Goal: Check status: Check status

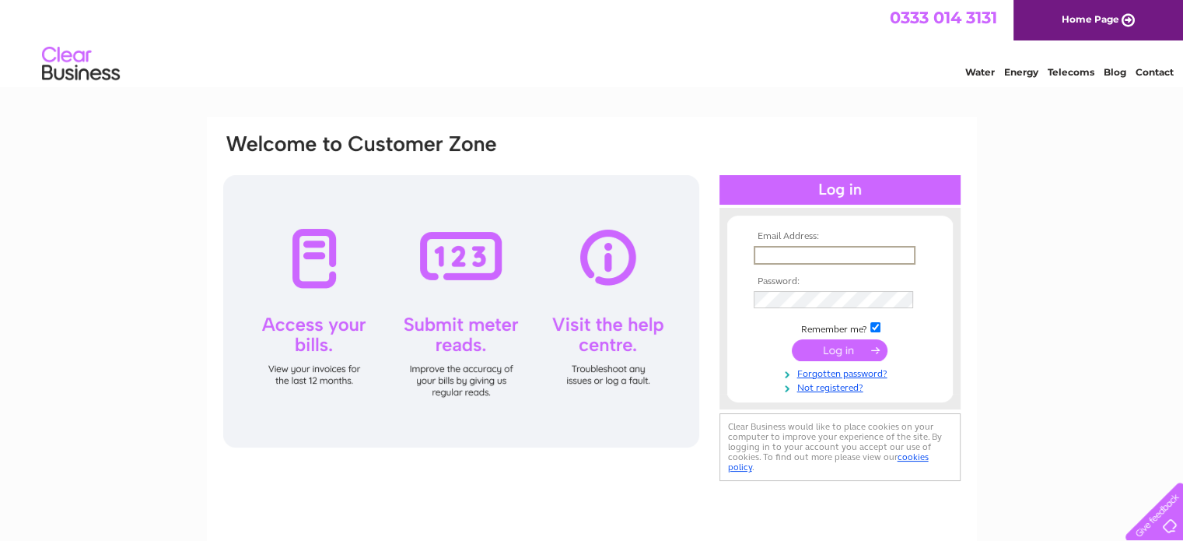
type input "[PERSON_NAME][EMAIL_ADDRESS][PERSON_NAME][DOMAIN_NAME]"
click at [831, 346] on input "submit" at bounding box center [840, 350] width 96 height 22
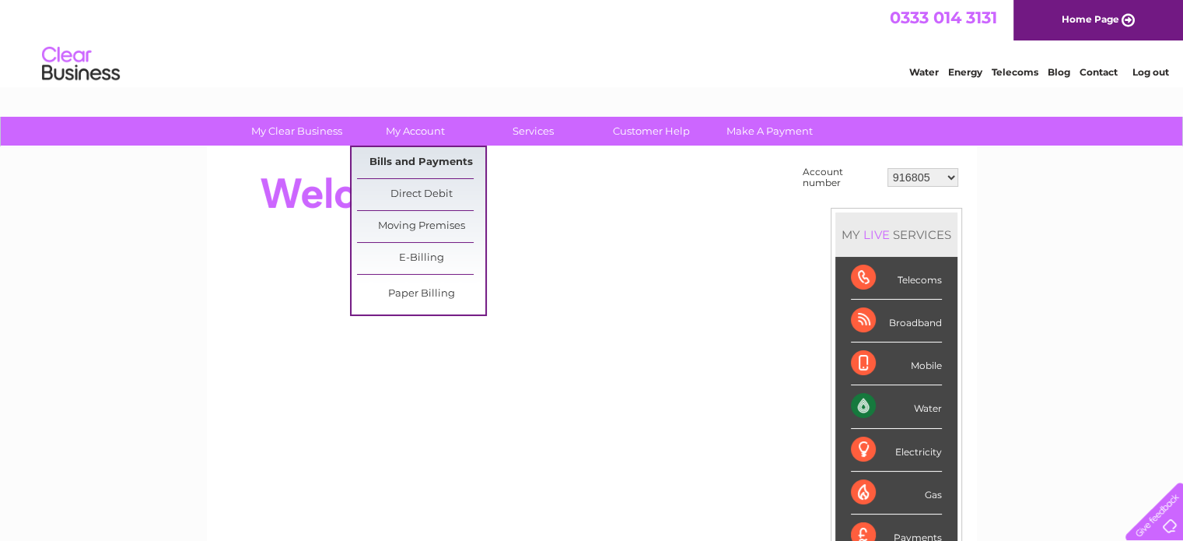
click at [422, 162] on link "Bills and Payments" at bounding box center [421, 162] width 128 height 31
click at [426, 161] on link "Bills and Payments" at bounding box center [421, 162] width 128 height 31
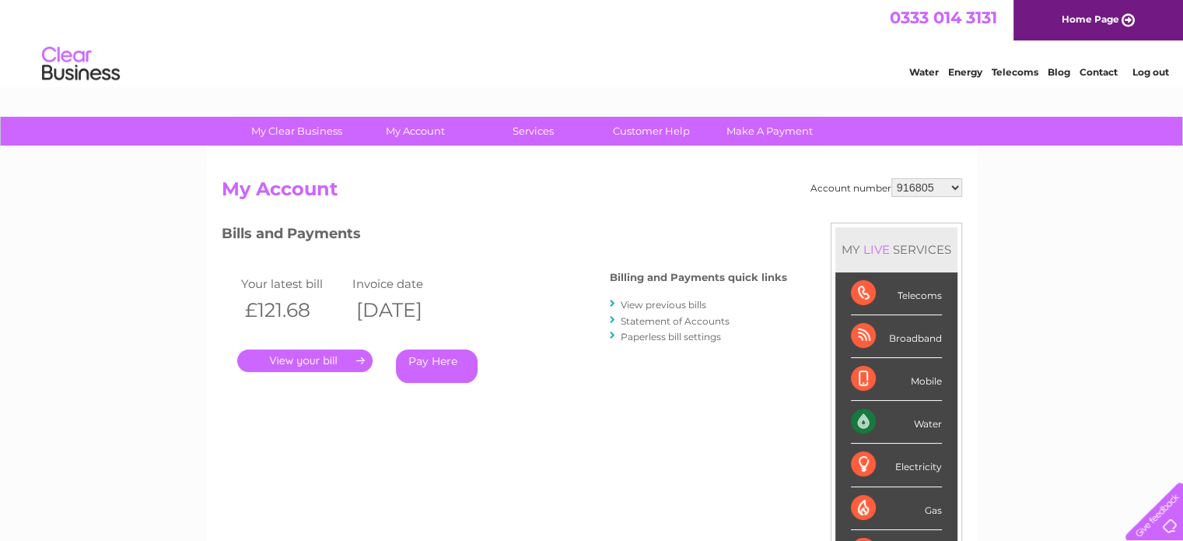
click at [665, 307] on link "View previous bills" at bounding box center [664, 305] width 86 height 12
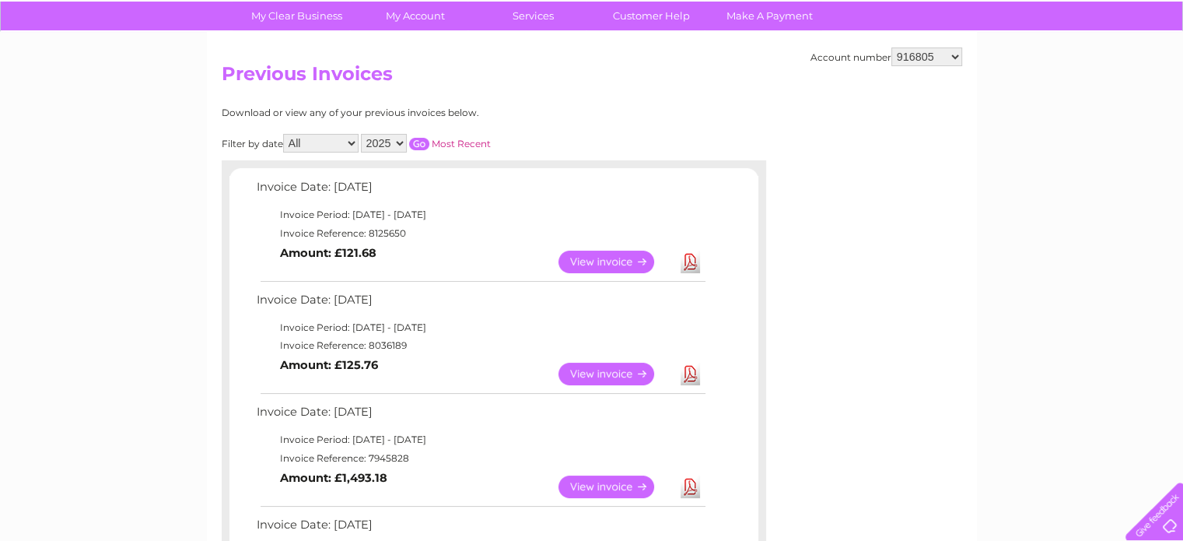
scroll to position [78, 0]
